Goal: Task Accomplishment & Management: Complete application form

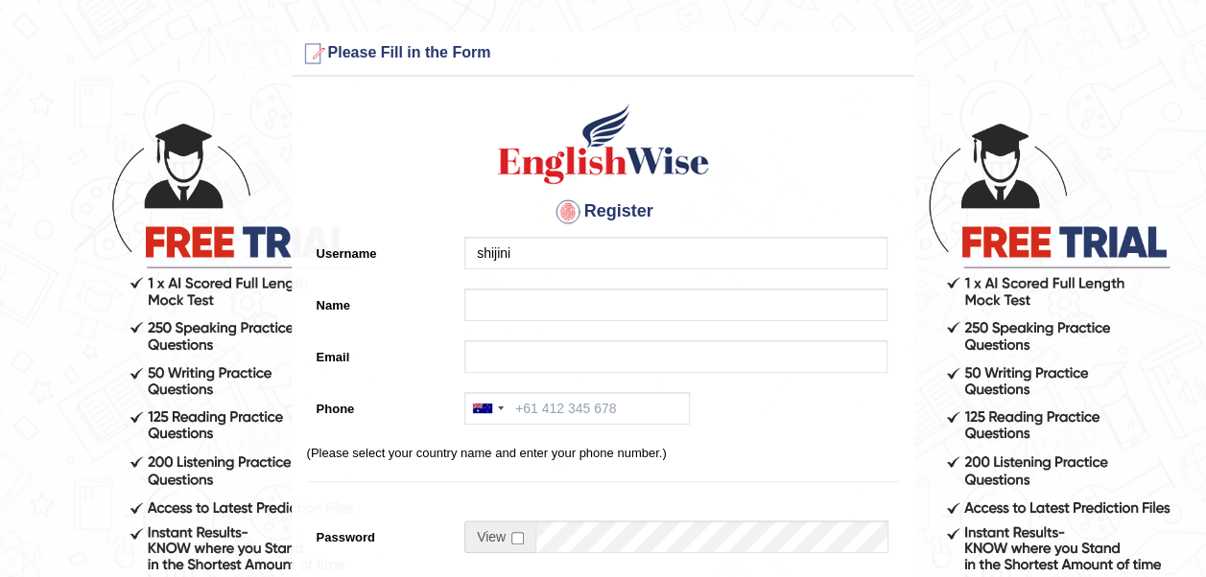
type input "shijini"
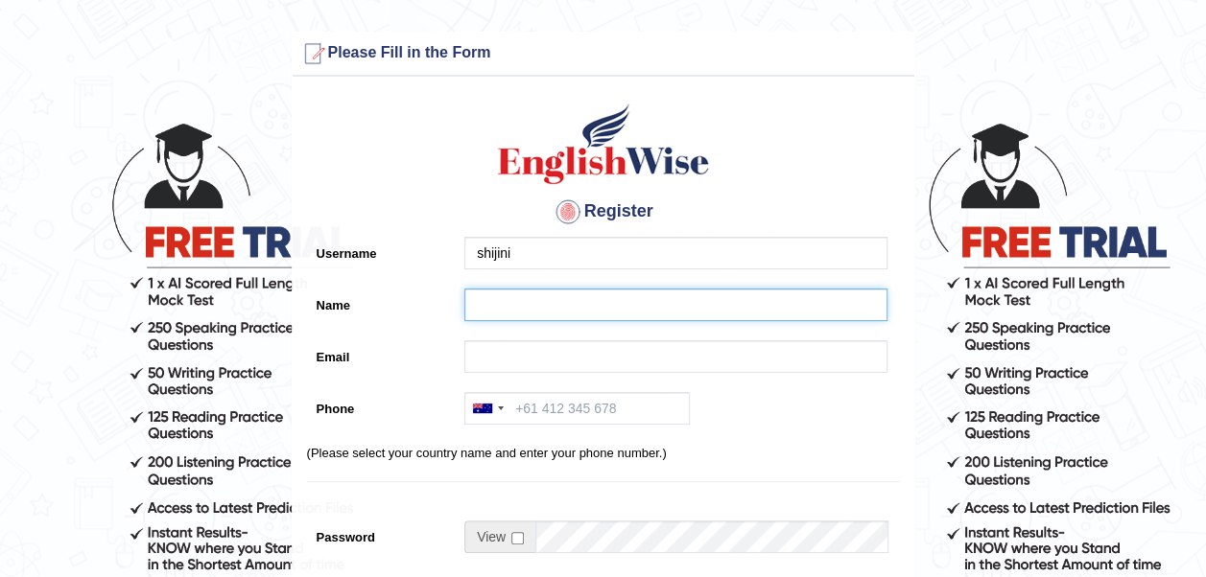
click at [584, 307] on input "Name" at bounding box center [675, 305] width 423 height 33
type input "shijini"
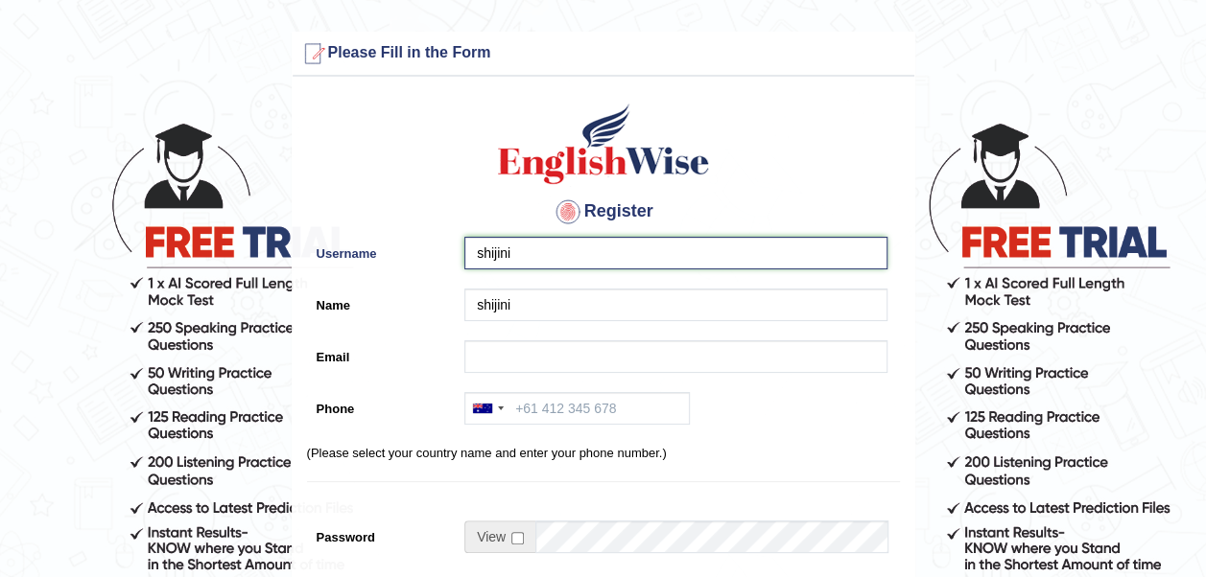
click at [606, 257] on input "shijini" at bounding box center [675, 253] width 423 height 33
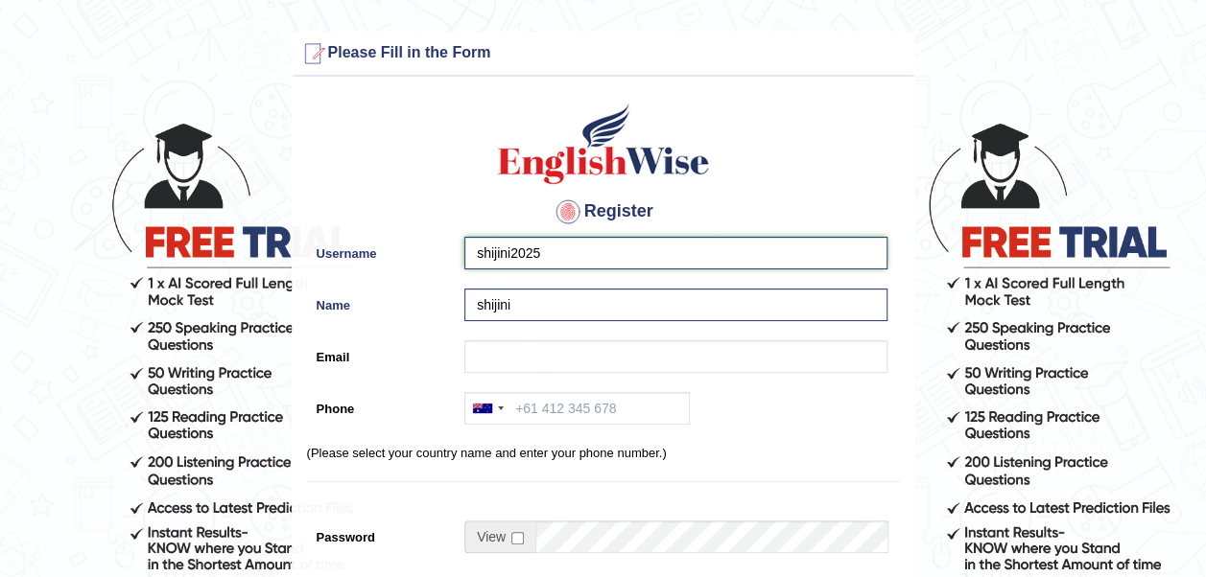
type input "shijini2025"
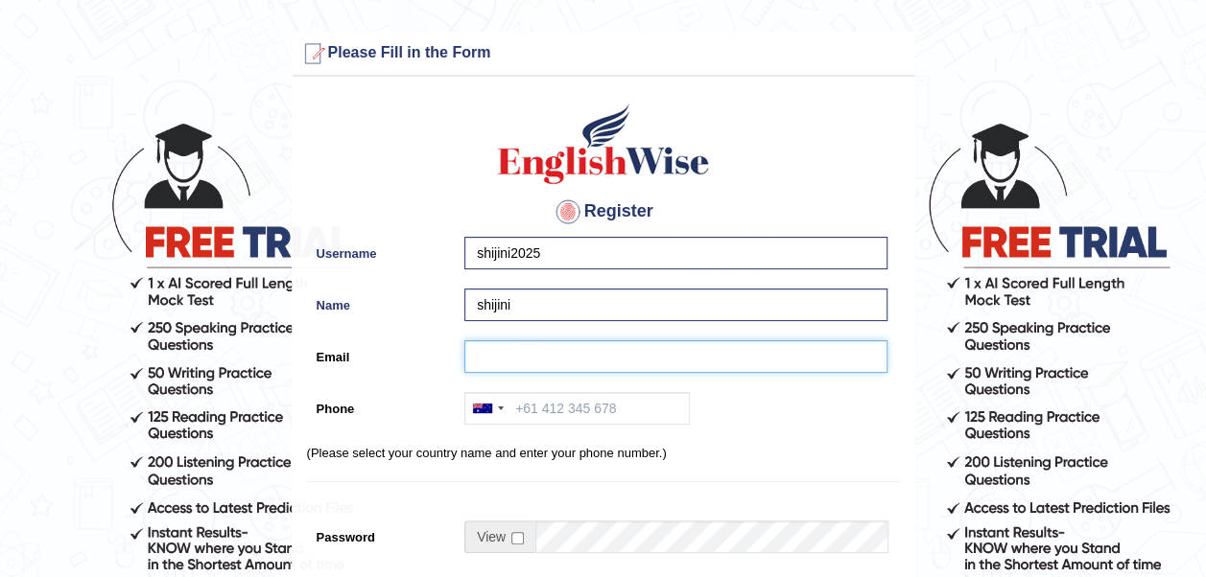
click at [540, 359] on input "Email" at bounding box center [675, 357] width 423 height 33
type input "shijinimol@gmail.com"
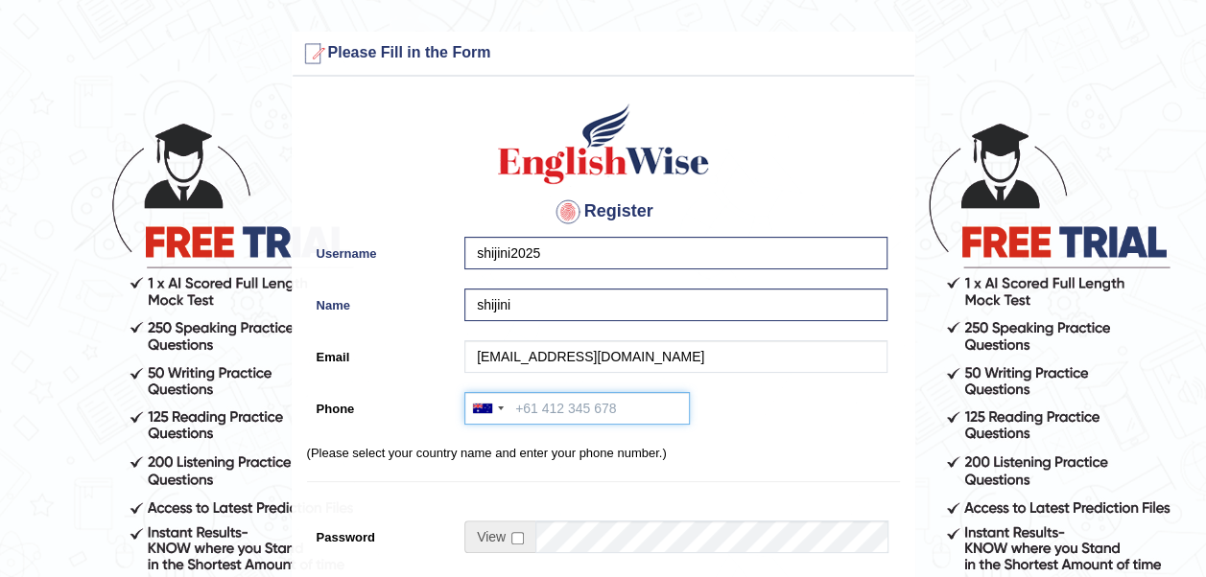
click at [531, 410] on input "Phone" at bounding box center [576, 408] width 225 height 33
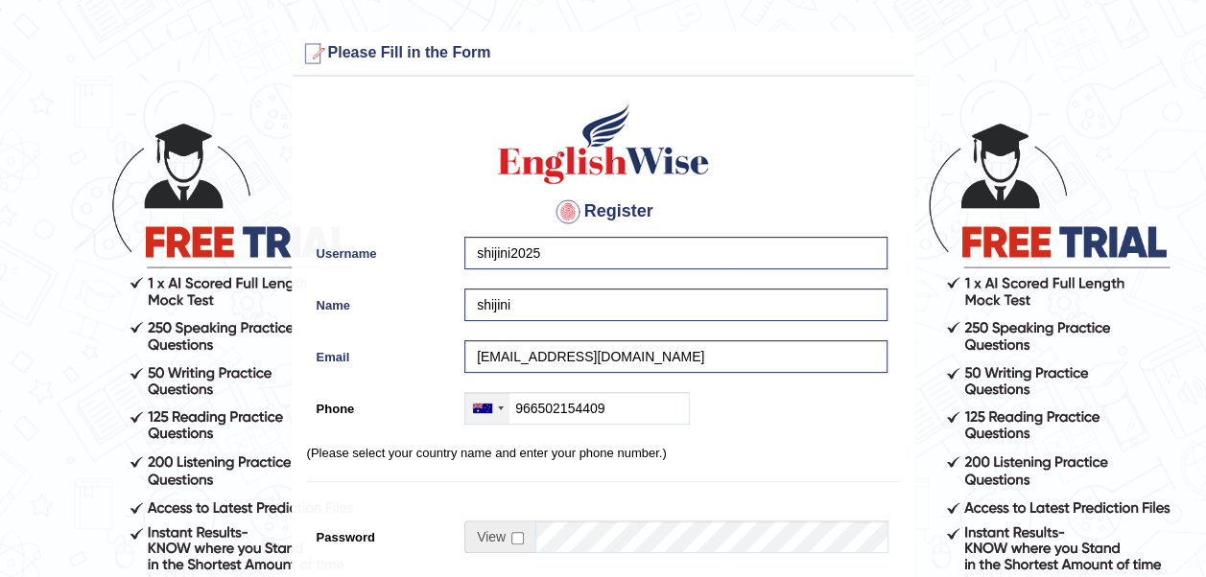
click at [495, 411] on div at bounding box center [487, 408] width 44 height 31
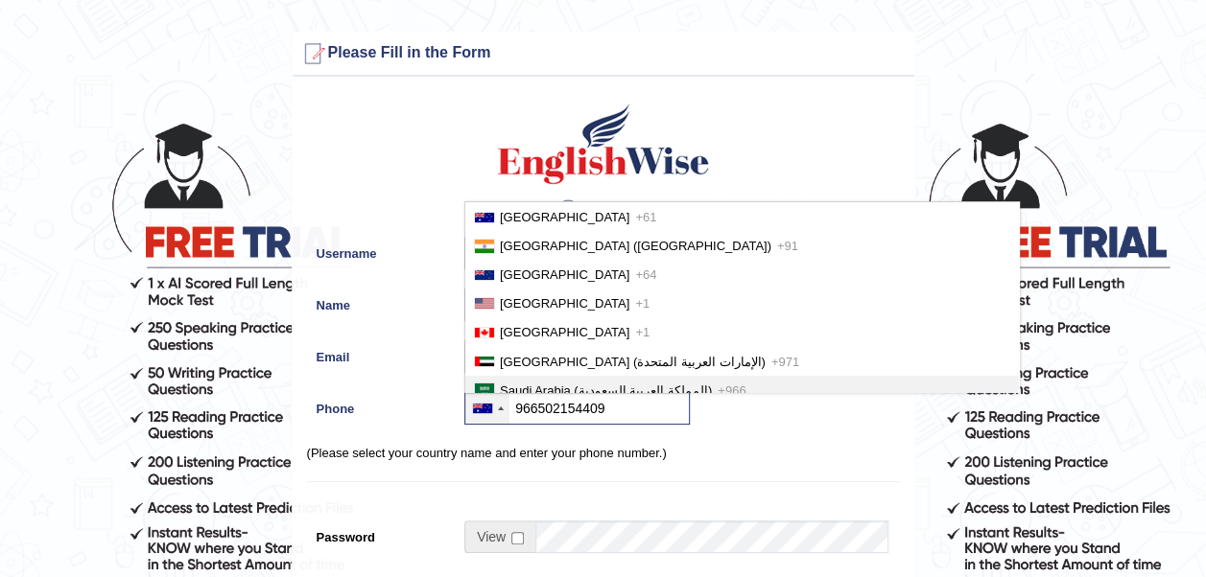
click at [532, 376] on li "Saudi Arabia (‫المملكة العربية السعودية‬‎) +966" at bounding box center [742, 390] width 554 height 29
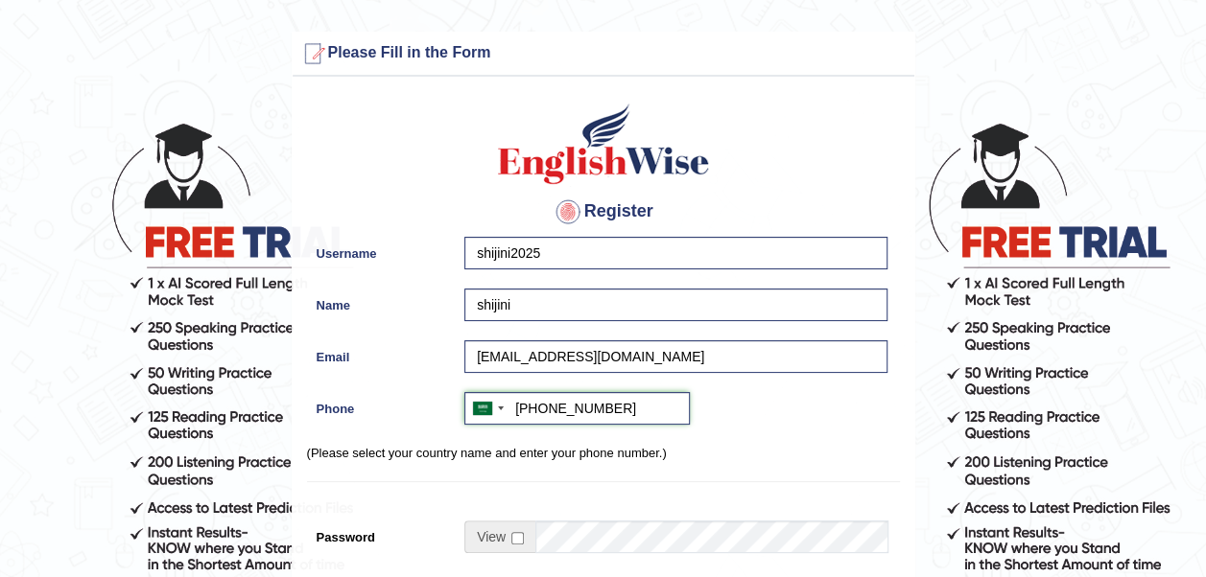
click at [547, 412] on input "+966966502154409" at bounding box center [576, 408] width 225 height 33
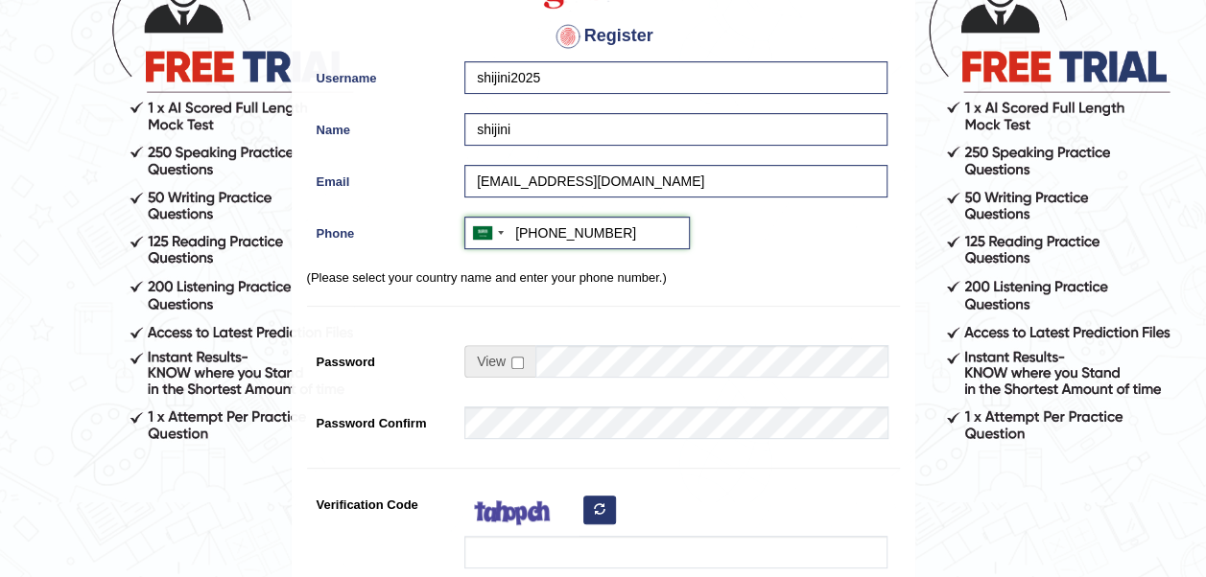
scroll to position [188, 0]
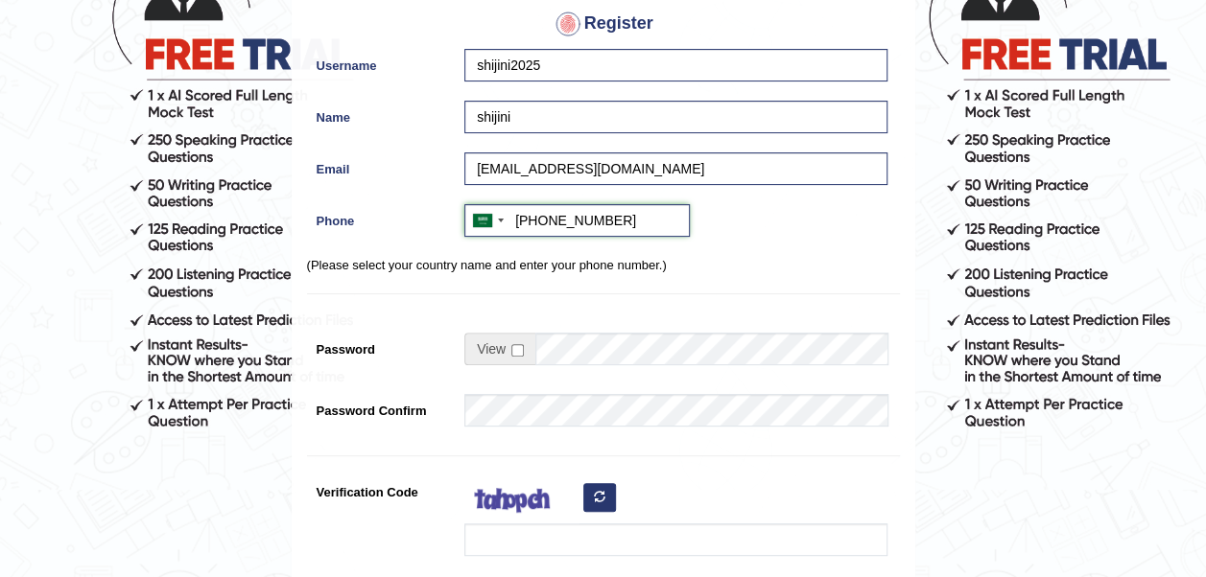
type input "+966502154409"
click at [516, 350] on input "checkbox" at bounding box center [517, 350] width 12 height 12
checkbox input "true"
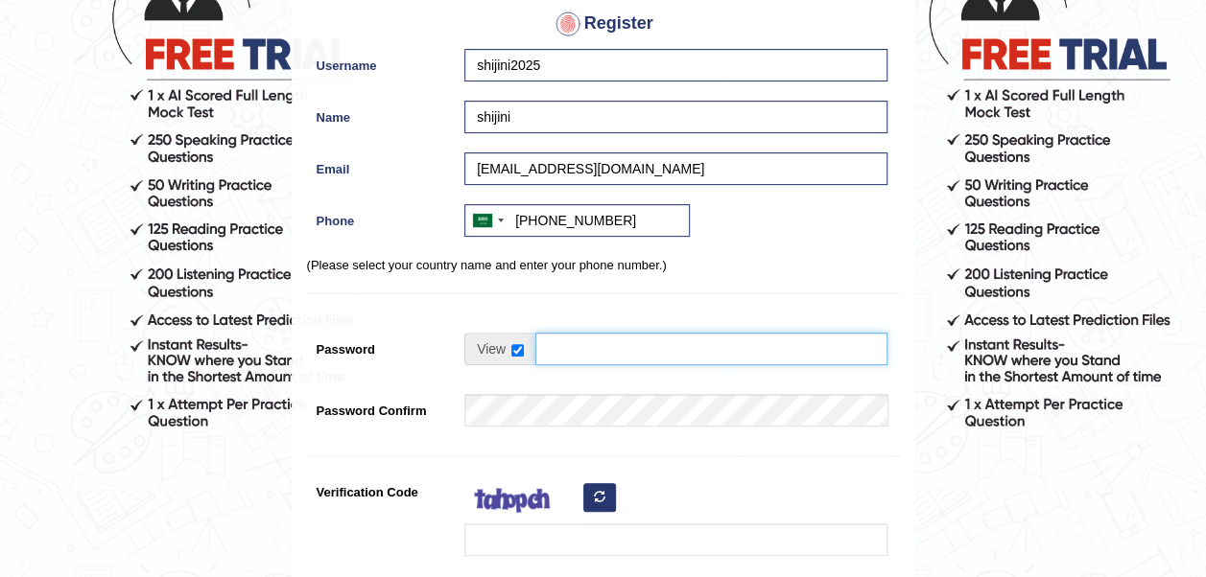
click at [568, 349] on input "Password" at bounding box center [711, 349] width 352 height 33
type input "shijini2025"
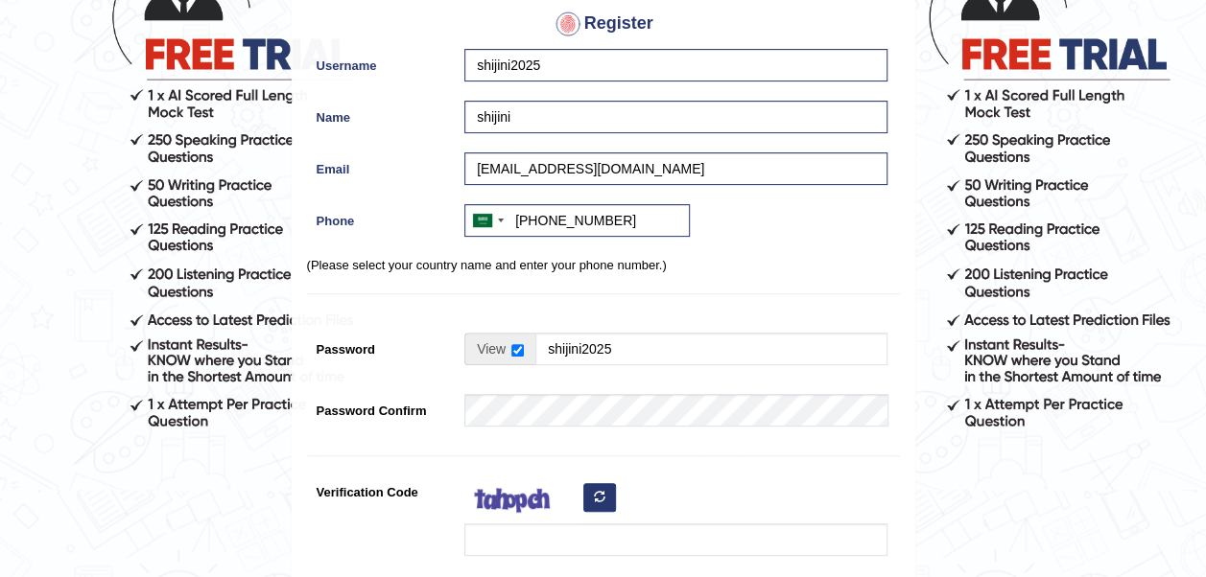
click at [418, 357] on label "Password" at bounding box center [381, 346] width 149 height 26
click at [535, 357] on input "shijini2025" at bounding box center [711, 349] width 352 height 33
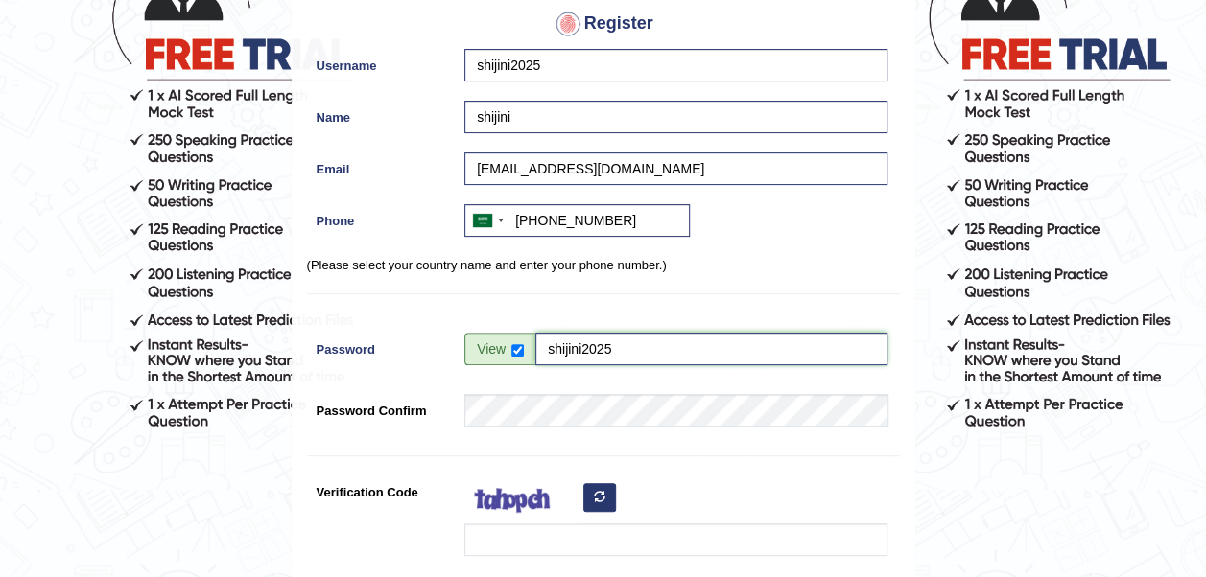
drag, startPoint x: 628, startPoint y: 346, endPoint x: 538, endPoint y: 346, distance: 90.2
click at [538, 346] on input "shijini2025" at bounding box center [711, 349] width 352 height 33
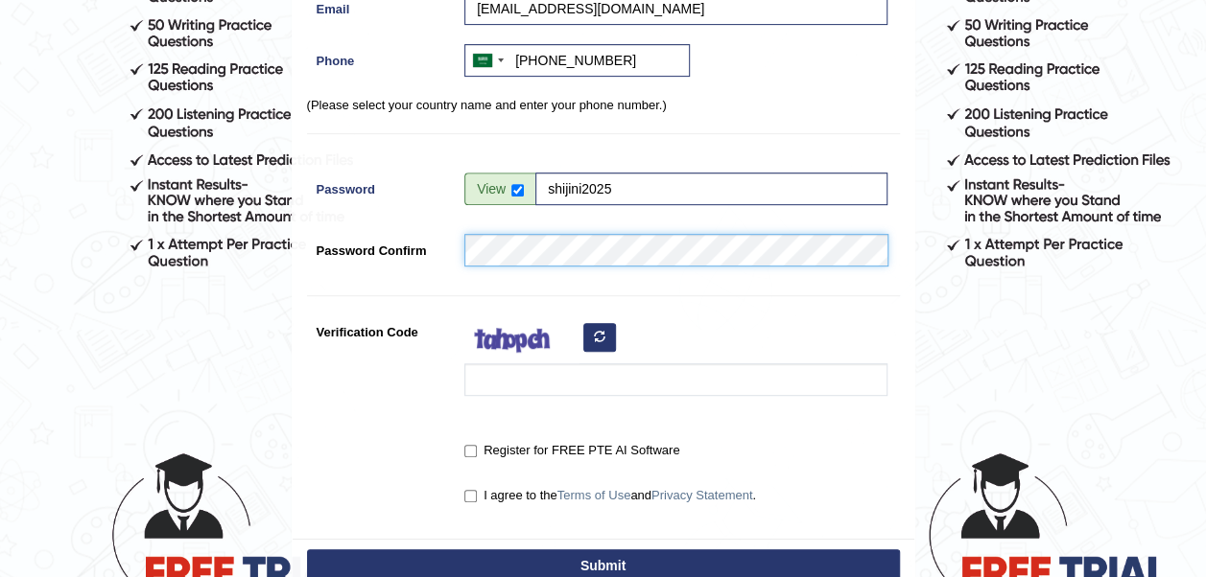
scroll to position [349, 0]
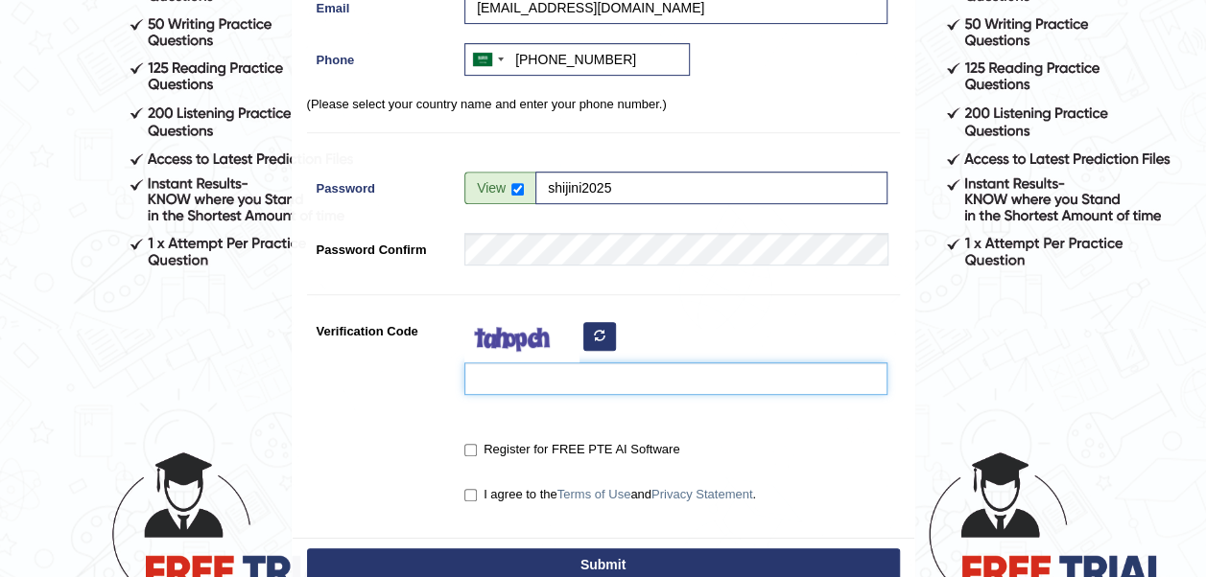
click at [748, 380] on input "Verification Code" at bounding box center [675, 379] width 423 height 33
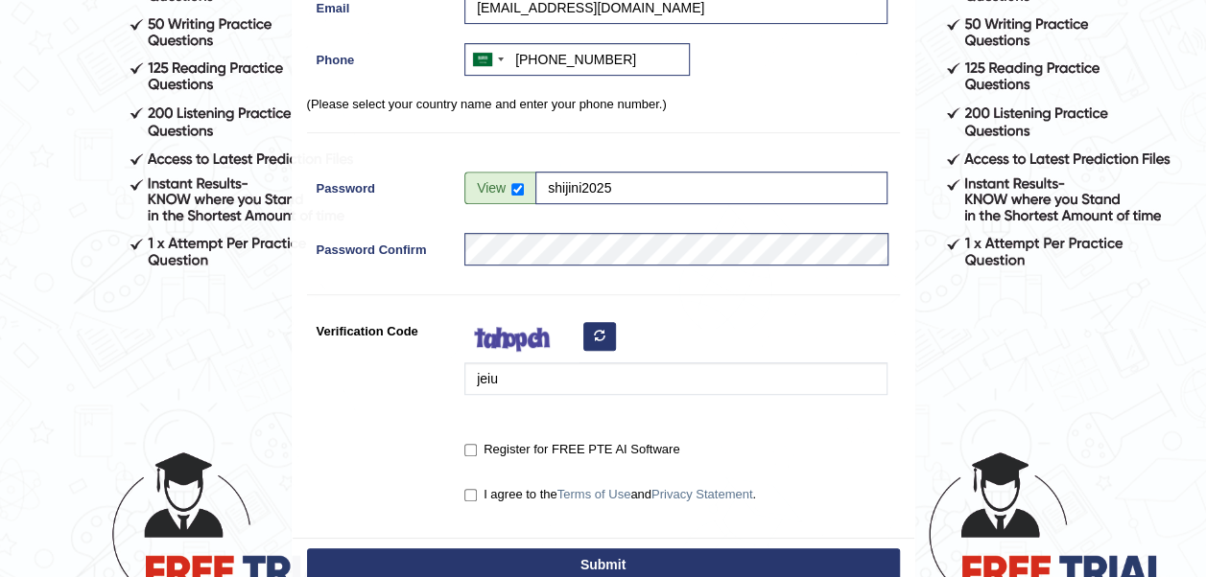
click at [589, 332] on button "button" at bounding box center [599, 336] width 33 height 29
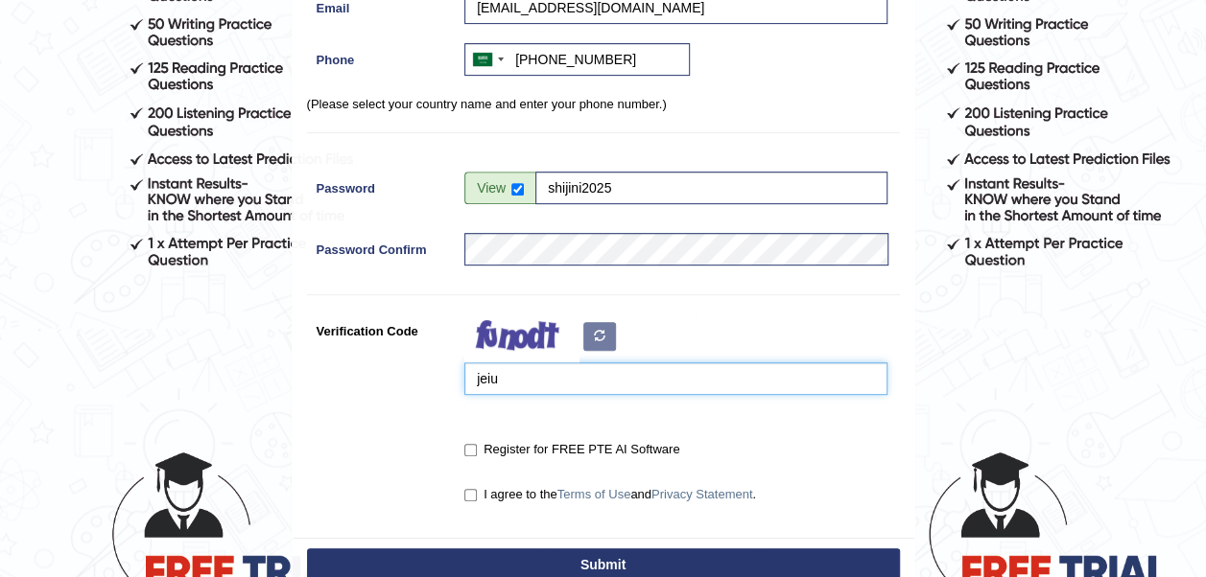
click at [560, 381] on input "jeiu" at bounding box center [675, 379] width 423 height 33
type input "j"
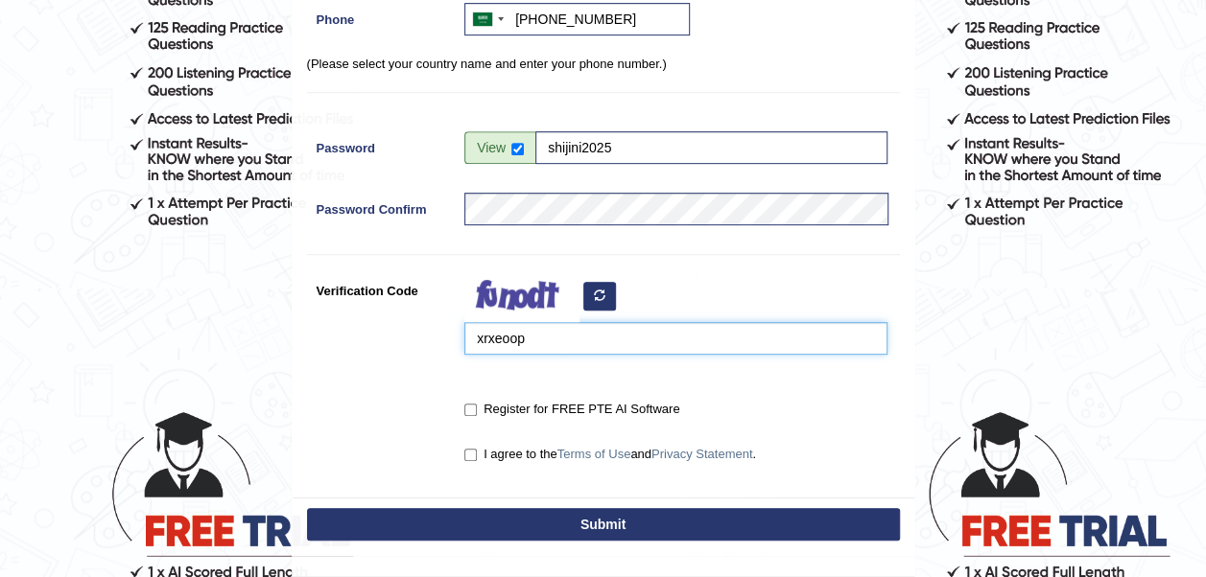
scroll to position [391, 0]
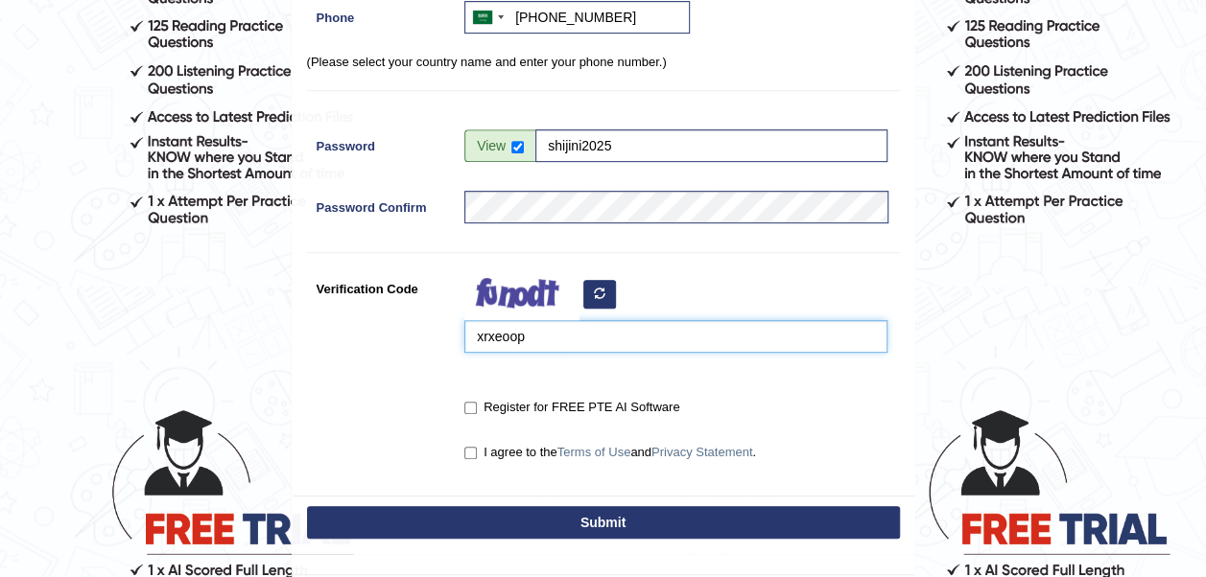
type input "xrxeoop"
click at [471, 409] on input "Register for FREE PTE AI Software" at bounding box center [470, 408] width 12 height 12
checkbox input "true"
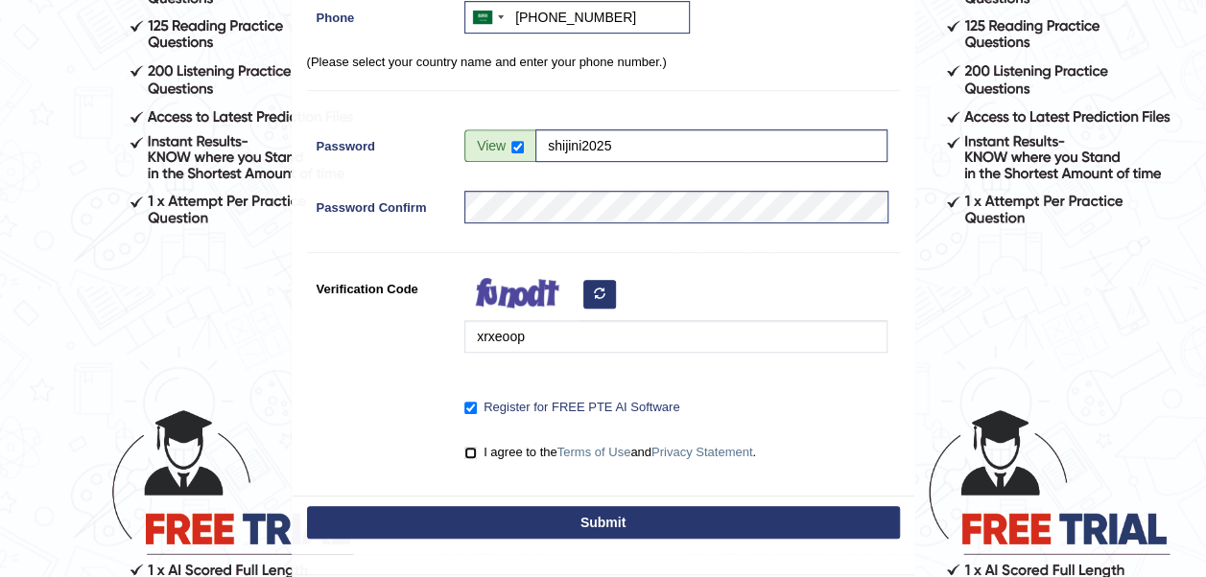
click at [470, 451] on input "I agree to the Terms of Use and Privacy Statement ." at bounding box center [470, 453] width 12 height 12
checkbox input "true"
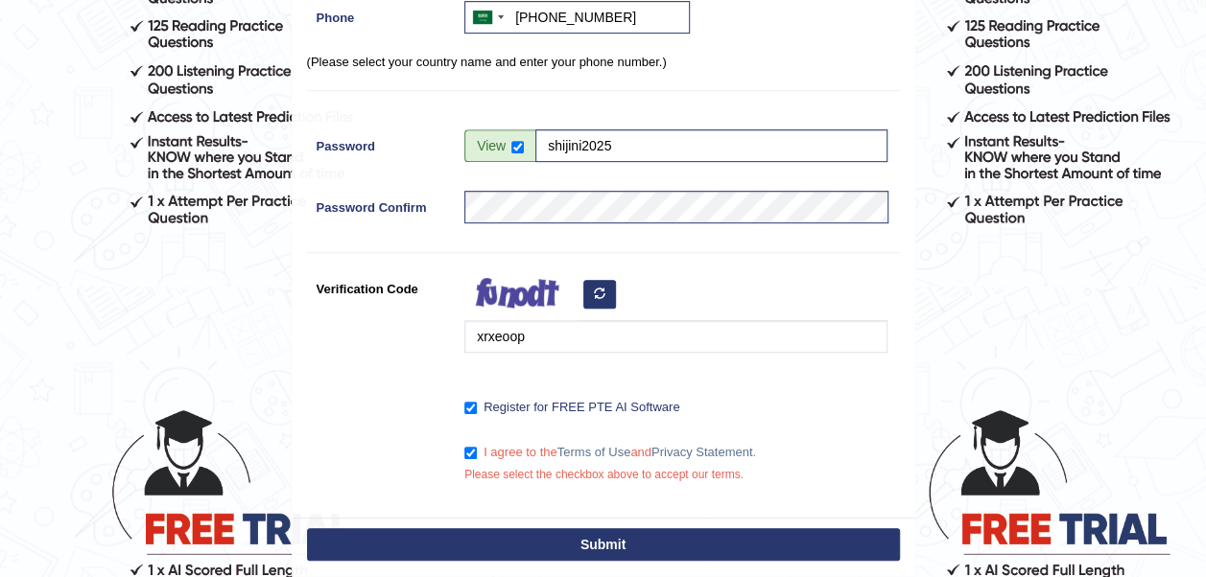
click at [465, 536] on button "Submit" at bounding box center [603, 545] width 593 height 33
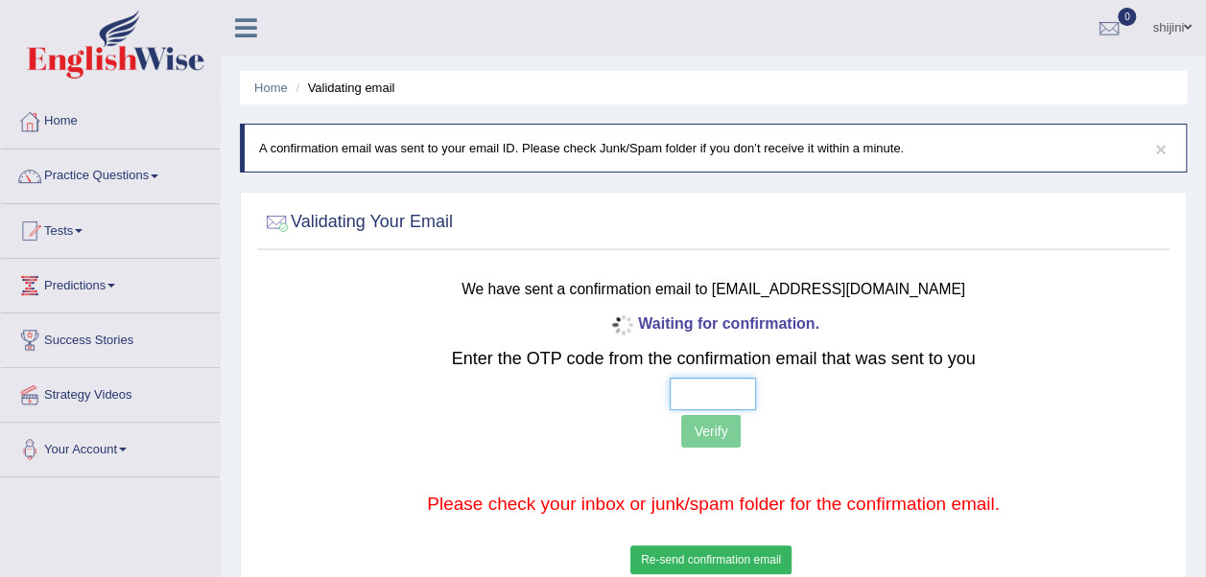
click at [679, 395] on input "text" at bounding box center [713, 394] width 86 height 33
type input "3 3 2 5"
click at [704, 434] on button "Verify" at bounding box center [710, 431] width 59 height 33
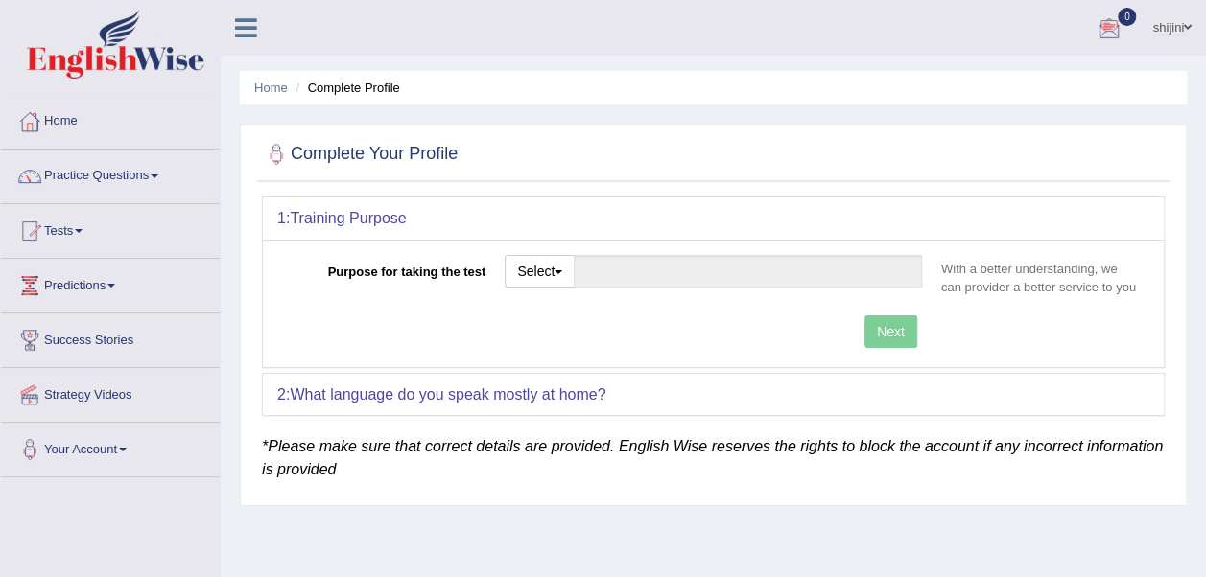
click at [1180, 27] on link "shijini" at bounding box center [1172, 25] width 68 height 50
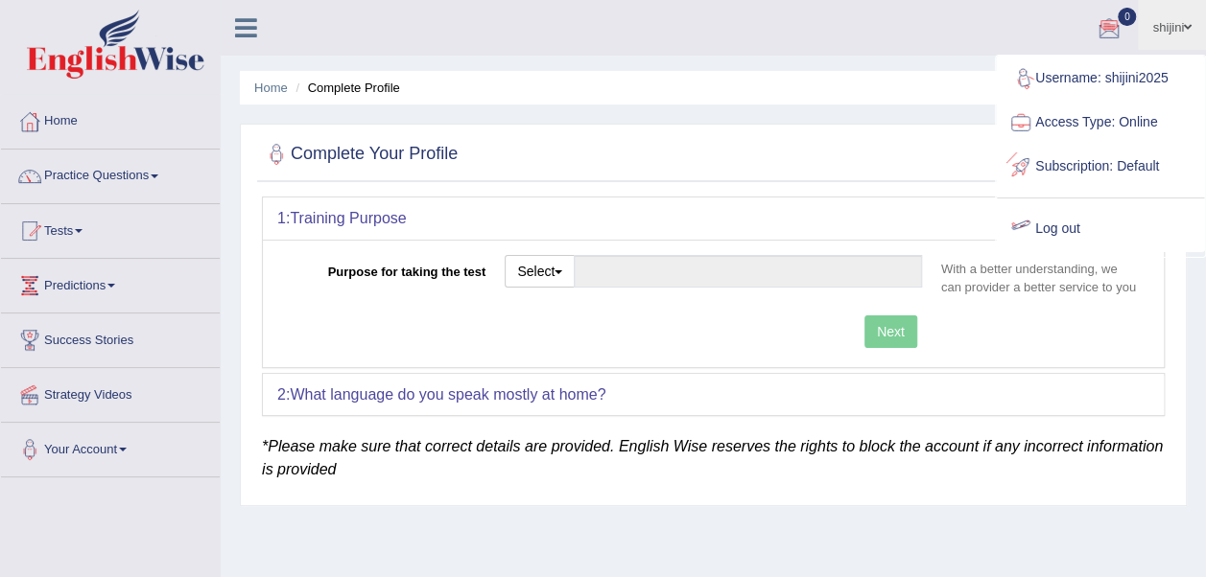
click at [1107, 225] on link "Log out" at bounding box center [1100, 229] width 207 height 44
